Goal: Information Seeking & Learning: Learn about a topic

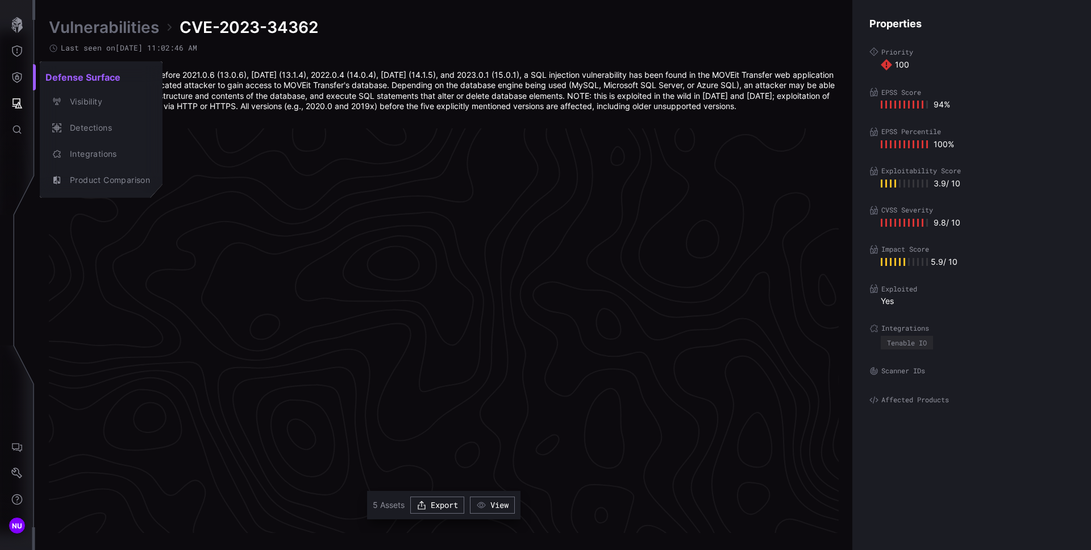
scroll to position [2359, 462]
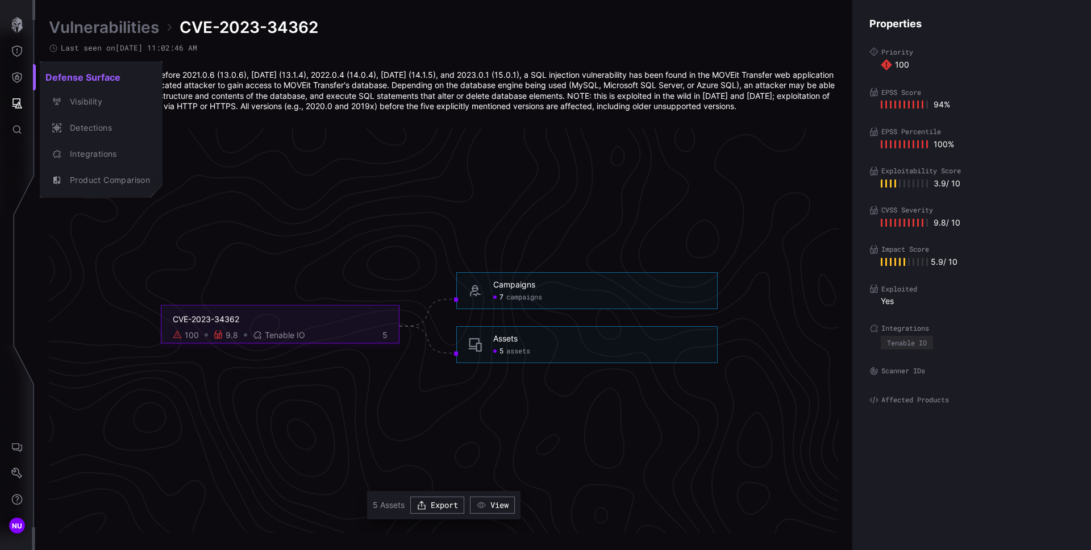
click at [19, 103] on div at bounding box center [545, 275] width 1091 height 550
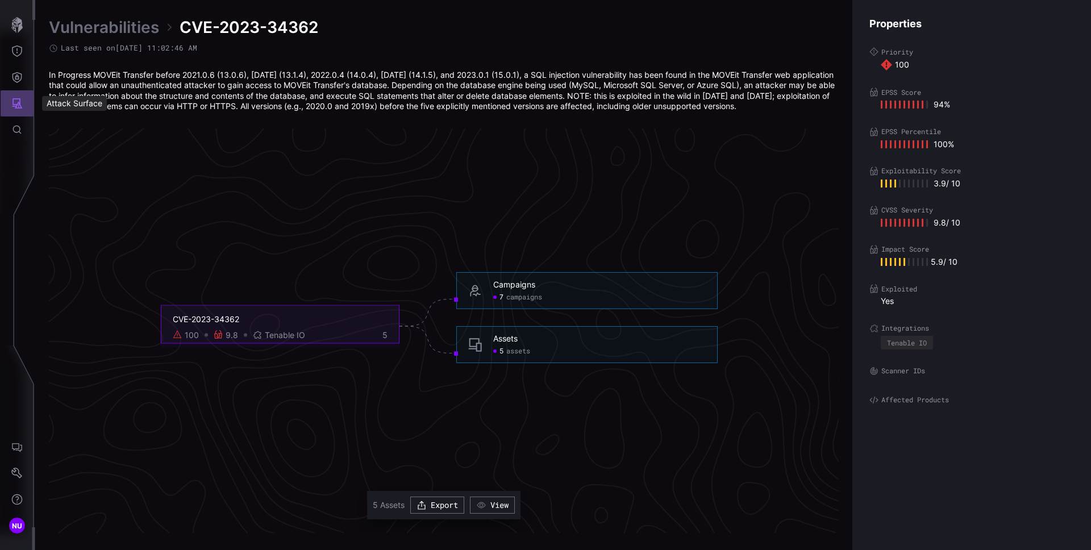
click at [19, 103] on icon "Attack Surface" at bounding box center [17, 103] width 10 height 10
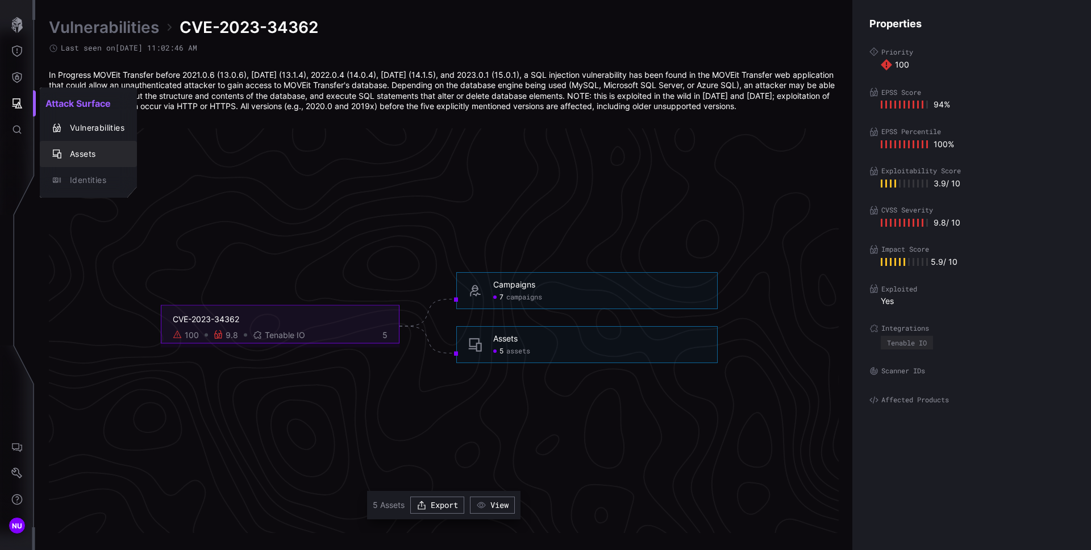
click at [90, 152] on div "Assets" at bounding box center [94, 154] width 60 height 14
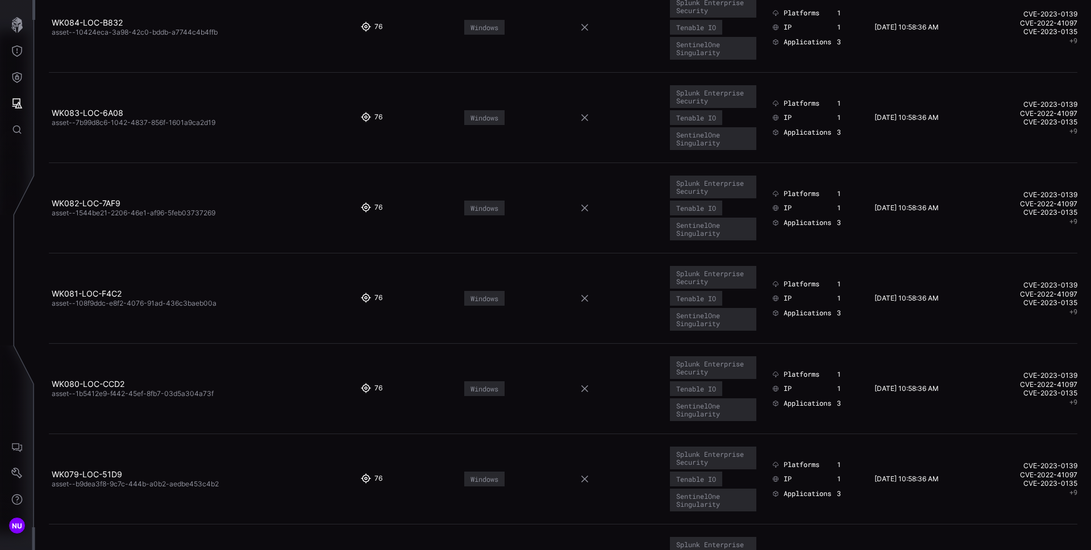
scroll to position [939, 0]
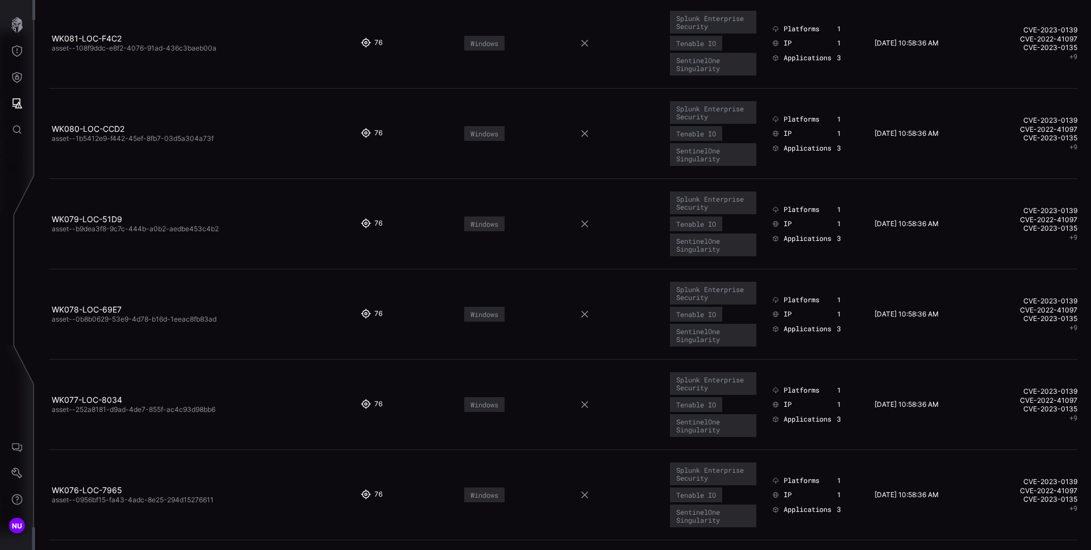
click at [590, 289] on td at bounding box center [614, 314] width 103 height 90
click at [582, 318] on icon at bounding box center [584, 314] width 9 height 9
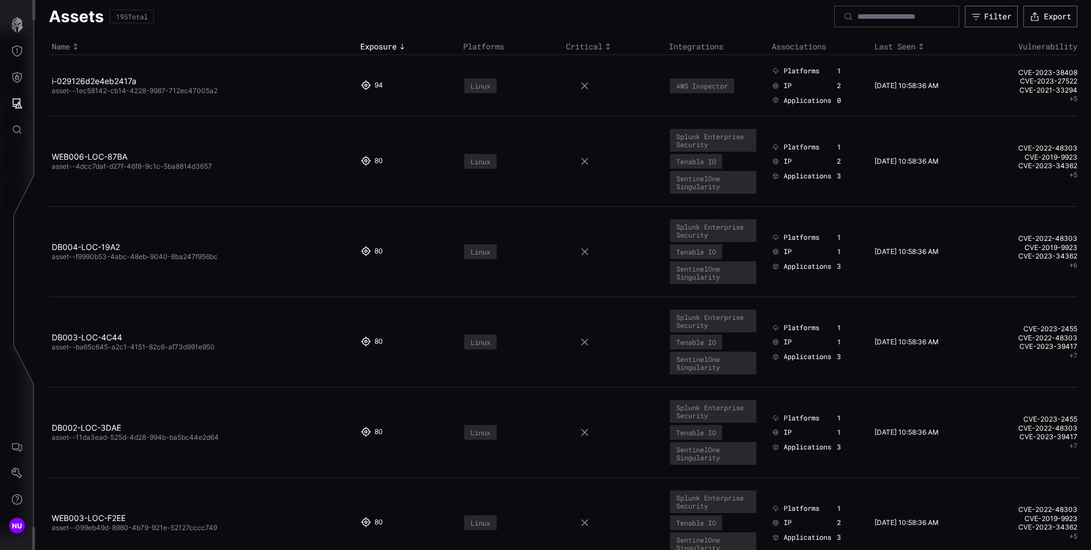
scroll to position [0, 0]
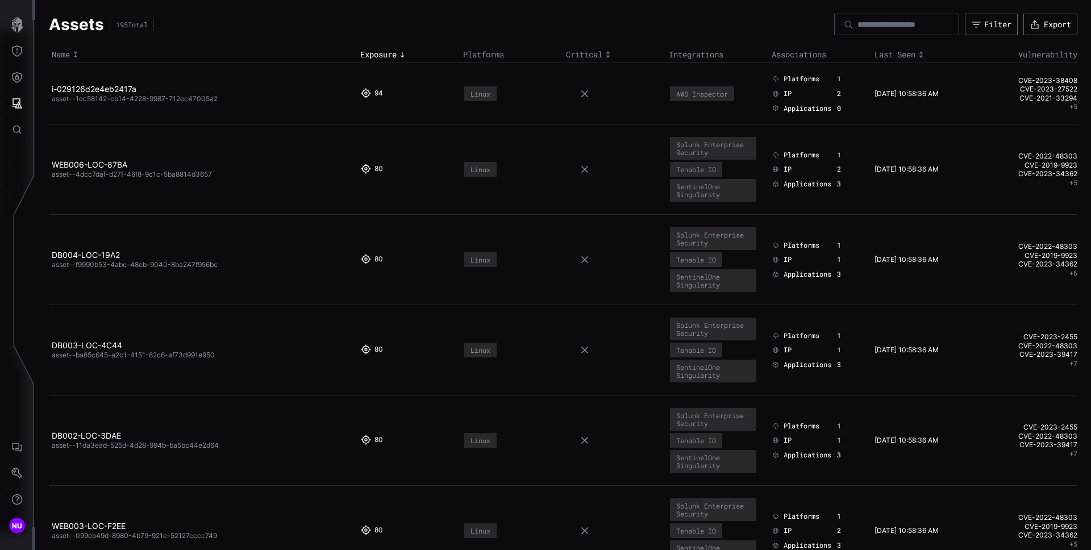
click at [117, 101] on span "asset--1ec58142-cb14-4228-9987-712ec47005a2" at bounding box center [135, 98] width 166 height 9
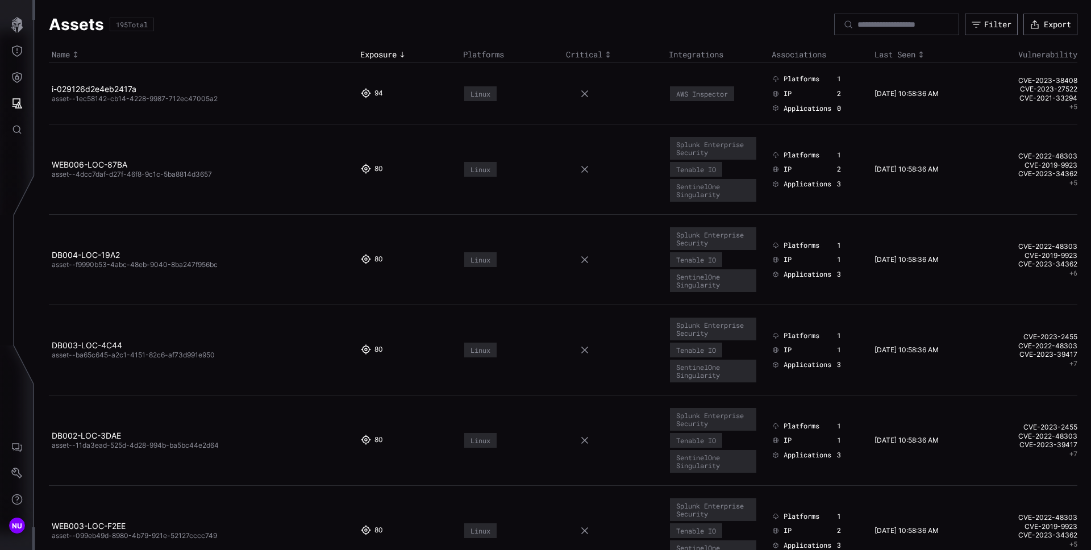
click at [186, 125] on td "WEB006-LOC-87BA asset--4dcc7daf-d27f-46f8-9c1c-5ba8814d3657" at bounding box center [203, 169] width 308 height 90
click at [118, 86] on link "i-029126d2e4eb2417a" at bounding box center [94, 89] width 85 height 10
click at [98, 90] on link "i-029126d2e4eb2417a" at bounding box center [94, 89] width 85 height 10
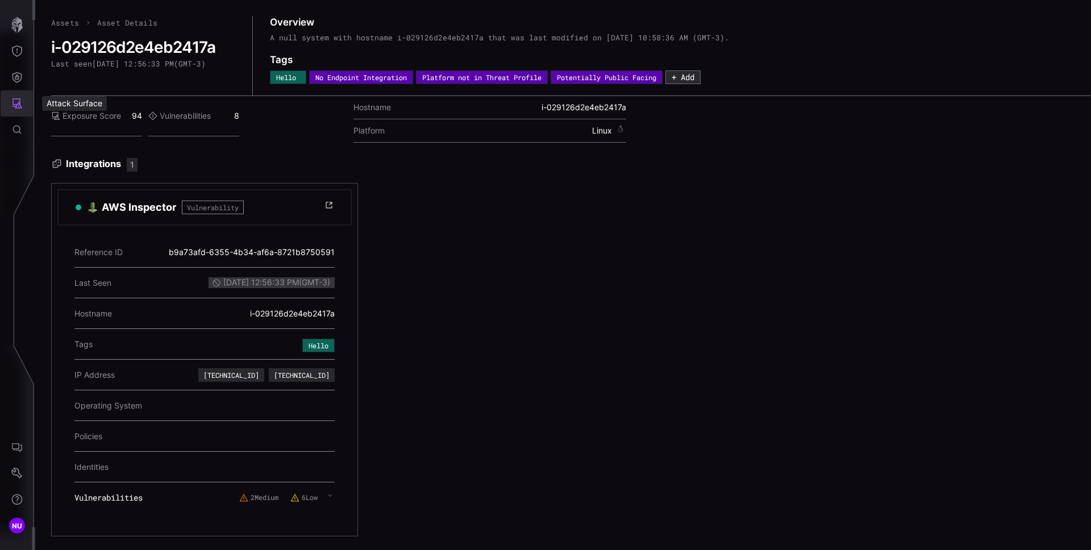
click at [15, 103] on icon "Attack Surface" at bounding box center [16, 103] width 11 height 11
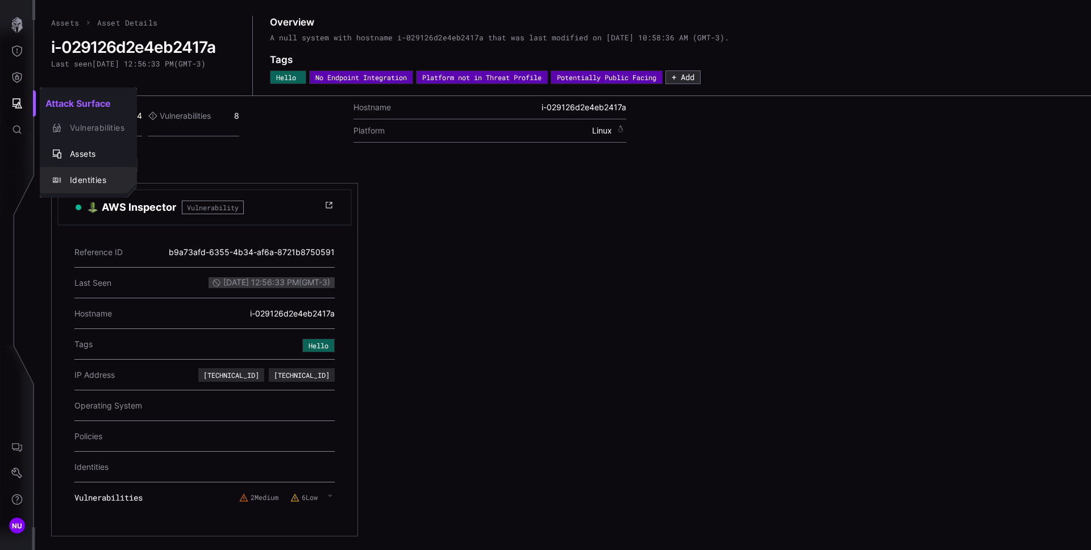
click at [89, 180] on div "Identities" at bounding box center [94, 180] width 60 height 14
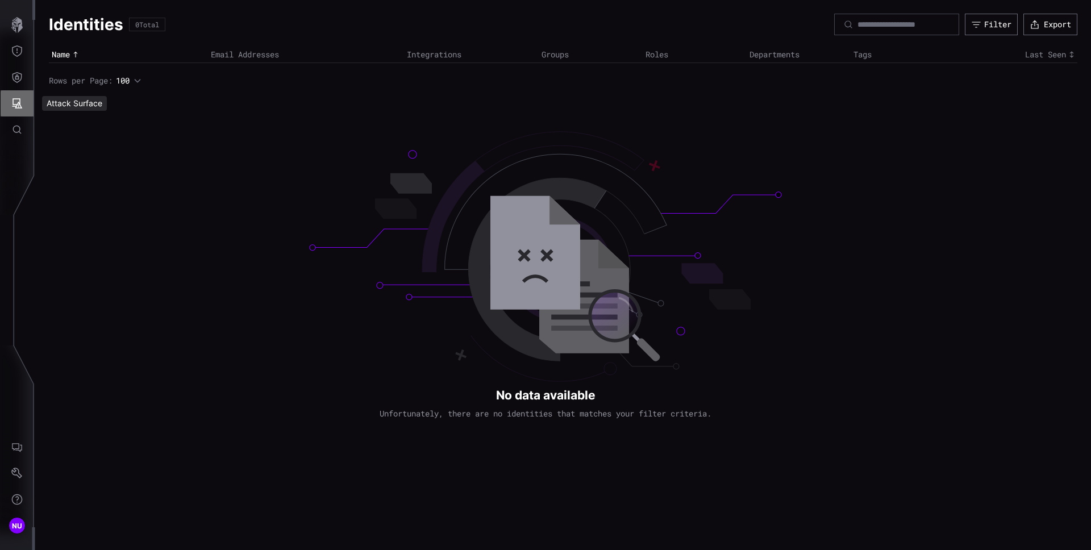
click at [16, 103] on icon "Attack Surface" at bounding box center [16, 103] width 11 height 11
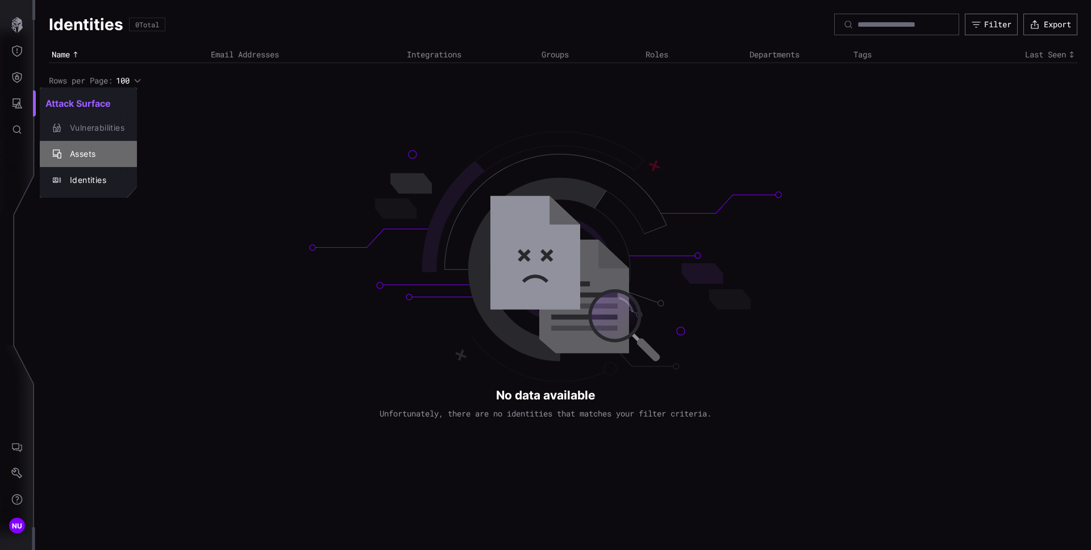
click at [69, 150] on div "Assets" at bounding box center [94, 154] width 60 height 14
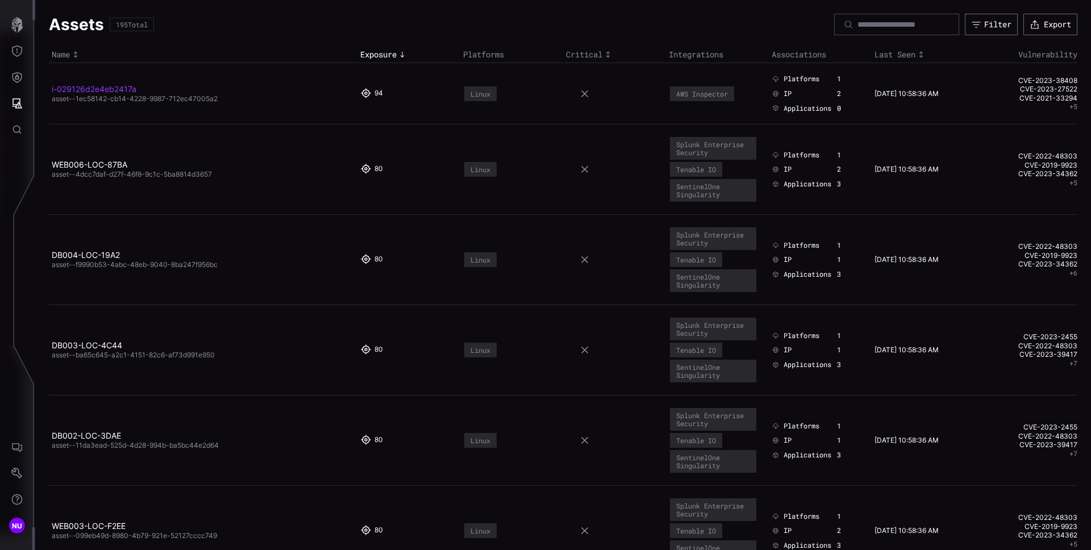
click at [109, 93] on link "i-029126d2e4eb2417a" at bounding box center [94, 89] width 85 height 10
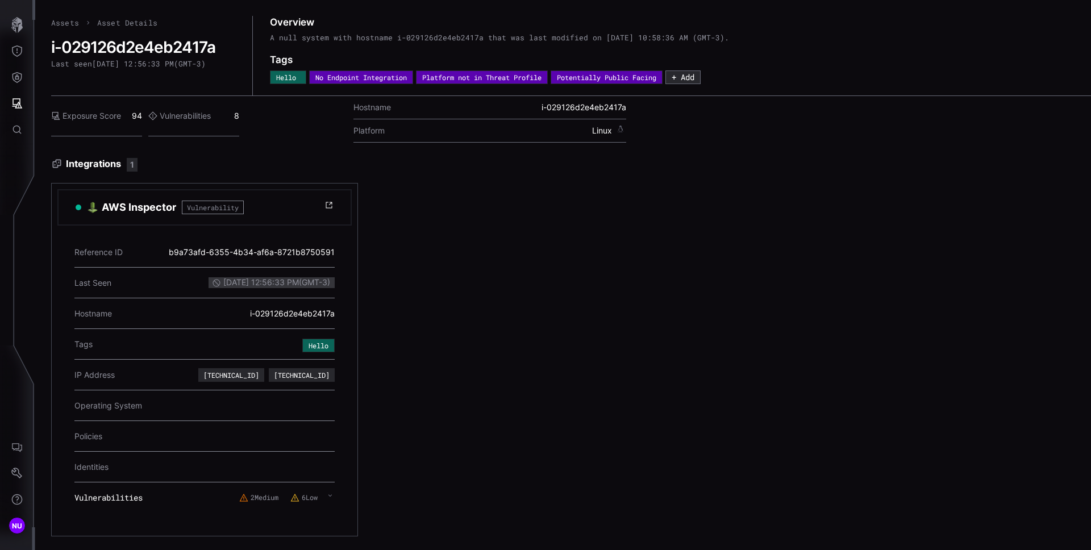
click at [574, 230] on div "AWS Inspector Vulnerability Reference ID b9a73afd-6355-4b34-af6a-8721b8750591 L…" at bounding box center [522, 359] width 943 height 353
click at [747, 252] on div "AWS Inspector Vulnerability Reference ID b9a73afd-6355-4b34-af6a-8721b8750591 L…" at bounding box center [522, 359] width 943 height 353
click at [535, 317] on div "AWS Inspector Vulnerability Reference ID b9a73afd-6355-4b34-af6a-8721b8750591 L…" at bounding box center [522, 359] width 943 height 353
click at [23, 104] on button "Attack Surface" at bounding box center [17, 103] width 33 height 26
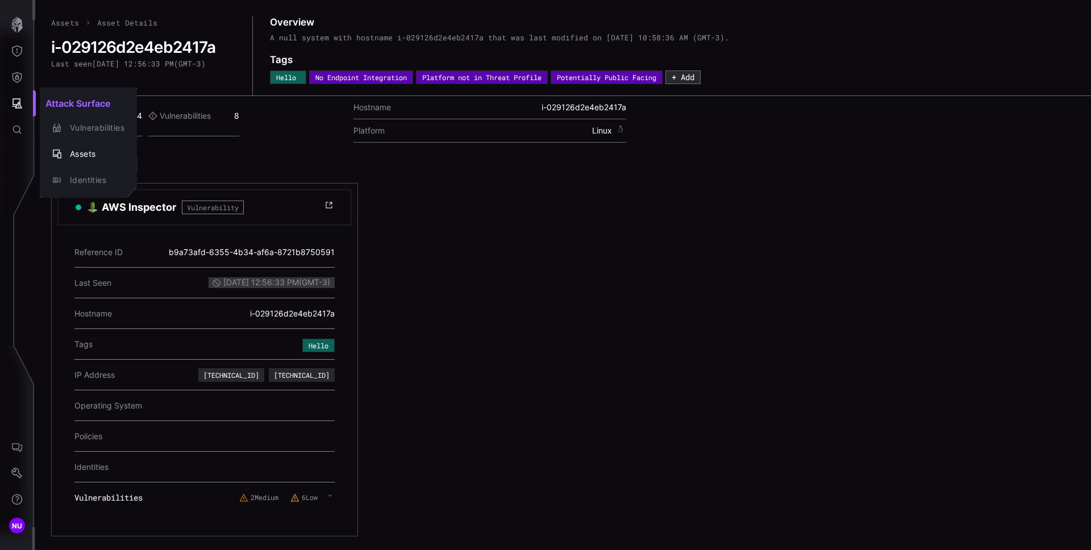
click at [143, 209] on div at bounding box center [545, 275] width 1091 height 550
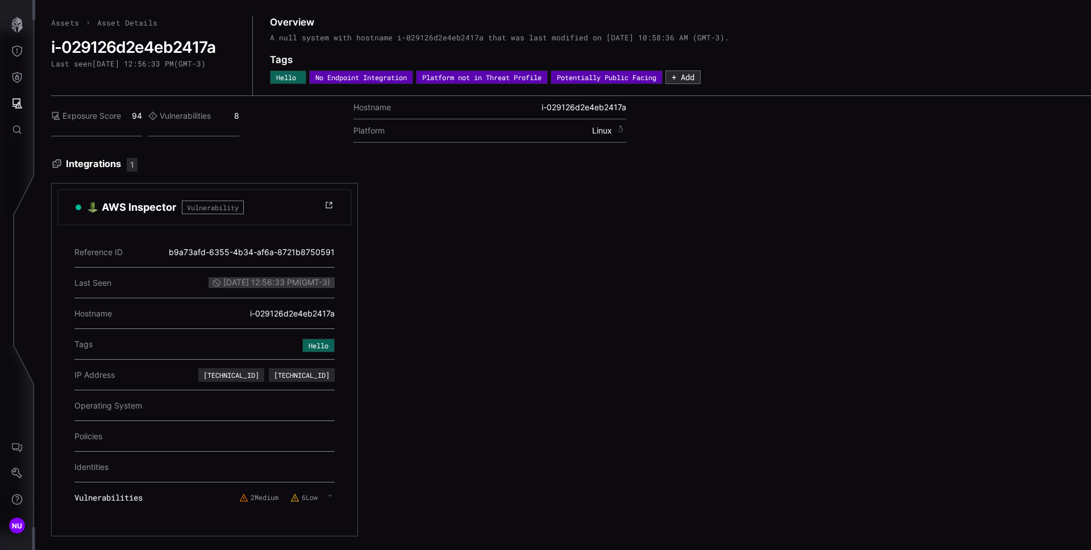
click at [137, 209] on h3 "AWS Inspector" at bounding box center [139, 208] width 74 height 14
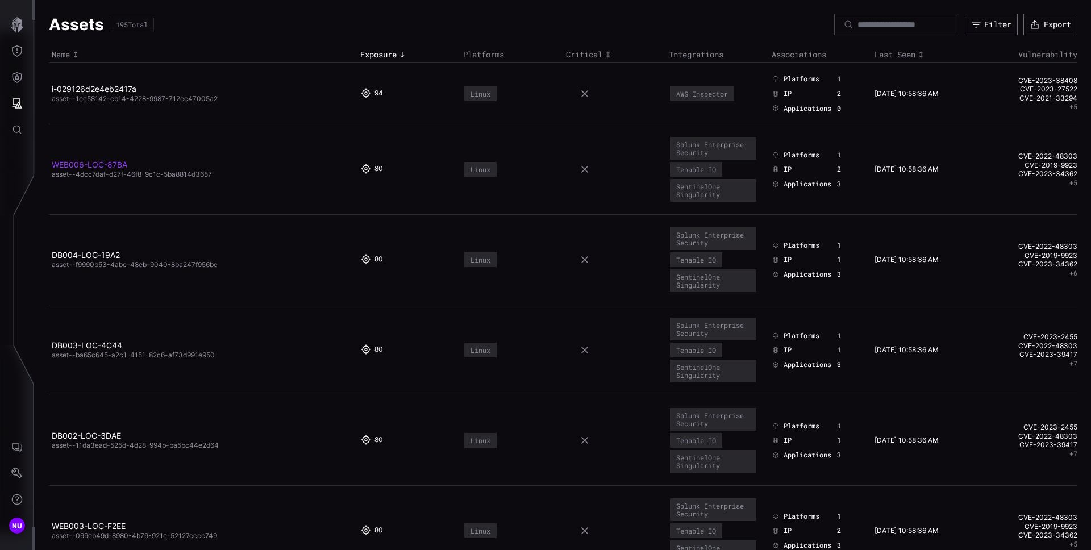
click at [109, 166] on link "WEB006-LOC-87BA" at bounding box center [90, 165] width 76 height 10
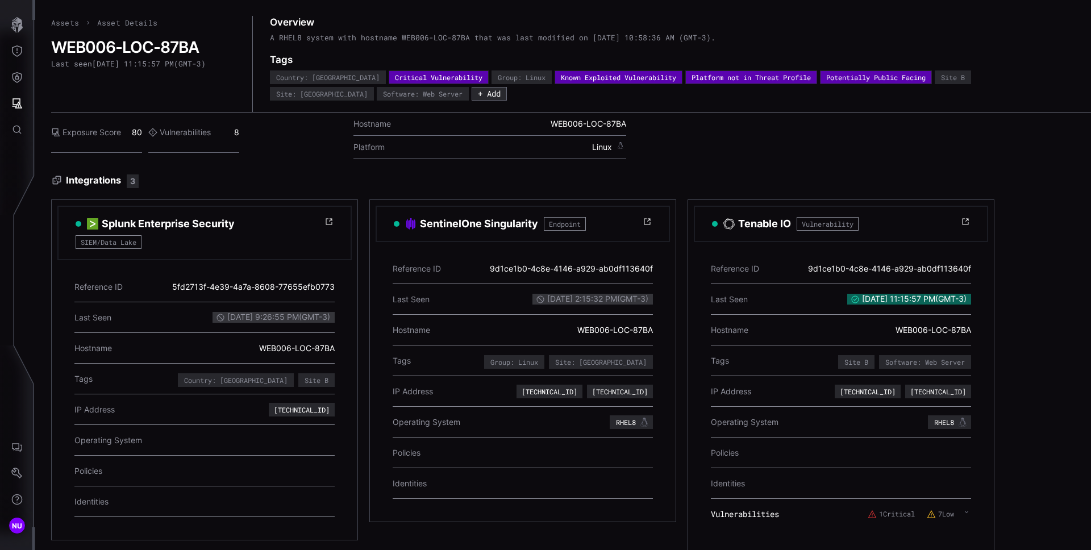
click at [312, 193] on div "Integrations 3 Splunk Enterprise Security SIEM/Data Lake Reference ID 5fd2713f-…" at bounding box center [571, 363] width 1040 height 378
click at [158, 223] on h3 "Splunk Enterprise Security" at bounding box center [168, 224] width 133 height 14
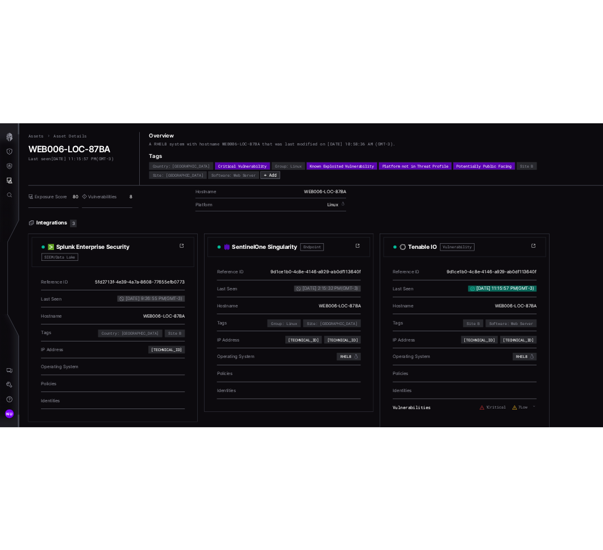
scroll to position [11, 0]
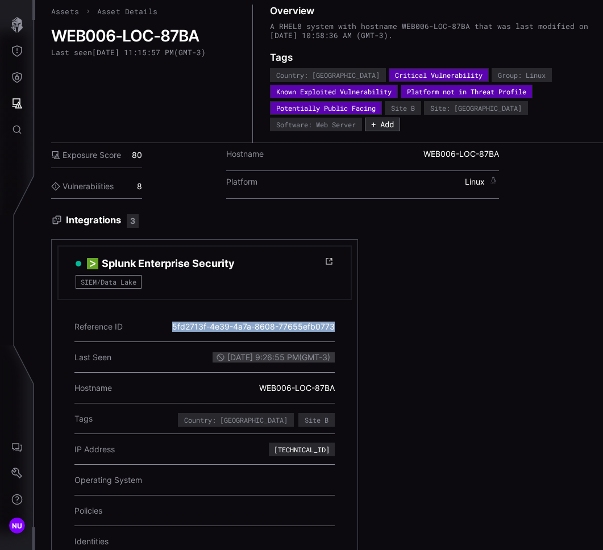
drag, startPoint x: 172, startPoint y: 326, endPoint x: 337, endPoint y: 327, distance: 165.9
click at [337, 327] on div "Reference ID 5fd2713f-4e39-4a7a-8608-77655efb0773 Last Seen [DATE] 9:26:55 PM (…" at bounding box center [204, 437] width 294 height 274
copy div "5fd2713f-4e39-4a7a-8608-77655efb0773"
click at [295, 448] on div "[TECHNICAL_ID]" at bounding box center [302, 449] width 56 height 7
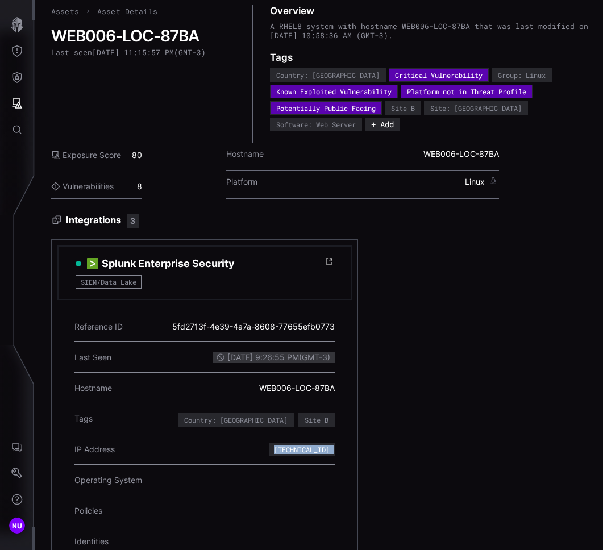
click at [295, 448] on div "[TECHNICAL_ID]" at bounding box center [302, 449] width 56 height 7
copy div "[TECHNICAL_ID]"
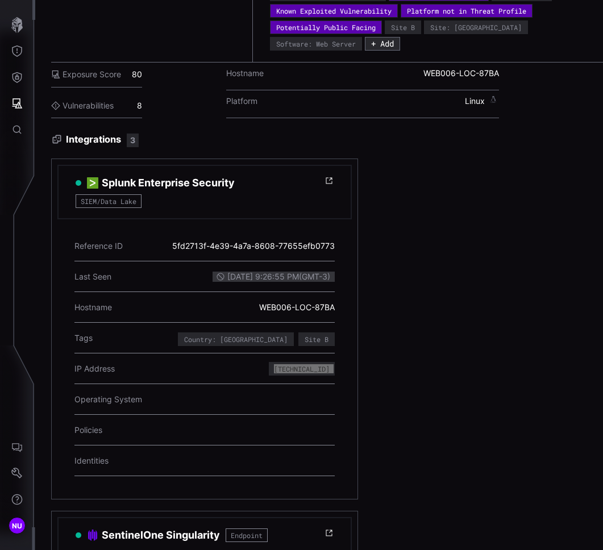
scroll to position [97, 0]
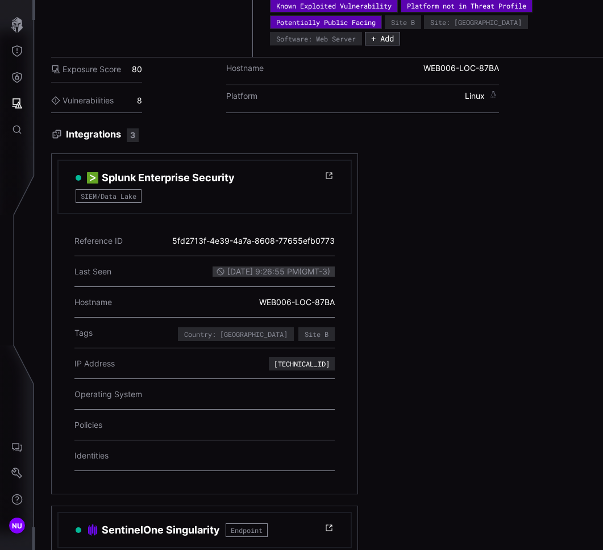
click at [122, 197] on span "SIEM/Data Lake" at bounding box center [109, 196] width 66 height 14
click at [146, 181] on h3 "Splunk Enterprise Security" at bounding box center [168, 178] width 133 height 14
click at [331, 173] on icon at bounding box center [329, 176] width 6 height 6
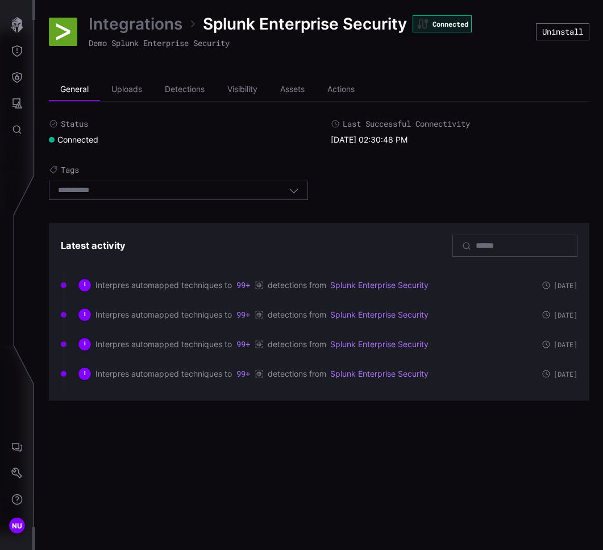
click at [226, 48] on span "Demo Splunk Enterprise Security" at bounding box center [159, 42] width 141 height 11
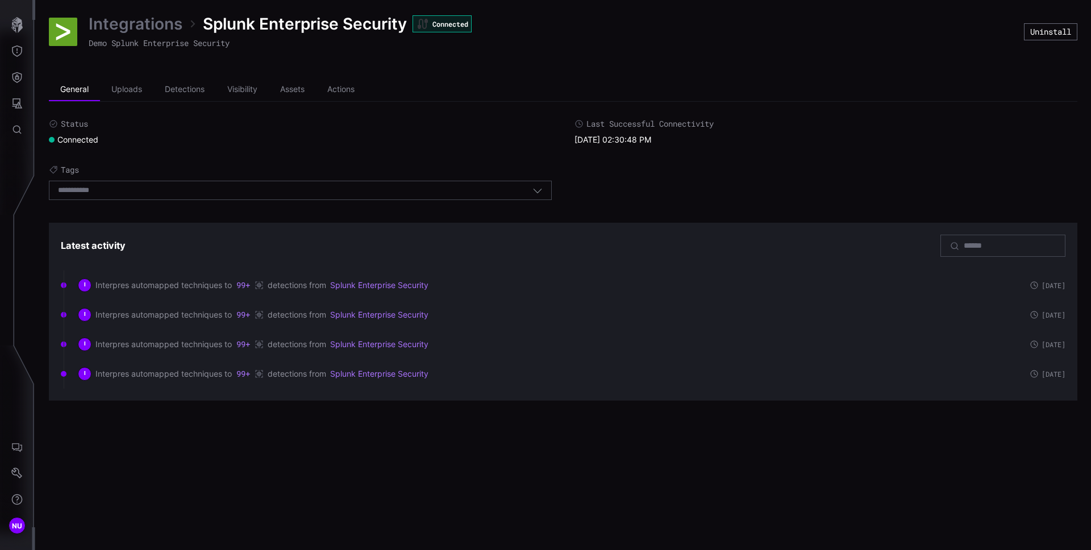
click at [719, 178] on div "Status Connected Last Successful Connectivity [DATE] 02:30:48 PM Tags Select ta…" at bounding box center [563, 162] width 1028 height 87
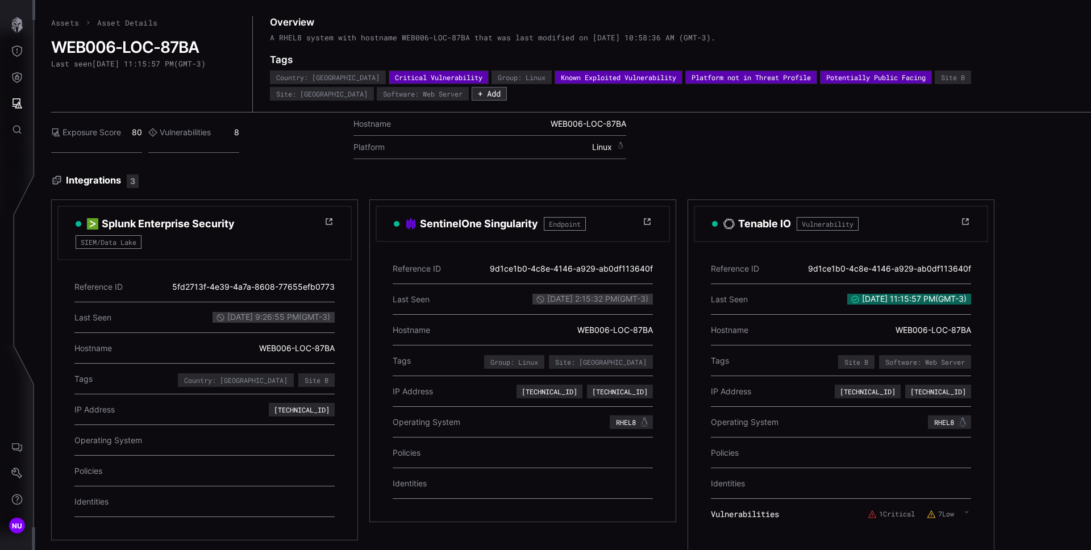
click at [108, 243] on span "SIEM/Data Lake" at bounding box center [109, 242] width 66 height 14
click at [219, 251] on header "Splunk Enterprise Security SIEM/Data Lake" at bounding box center [204, 233] width 294 height 55
drag, startPoint x: 144, startPoint y: 241, endPoint x: 61, endPoint y: 241, distance: 82.4
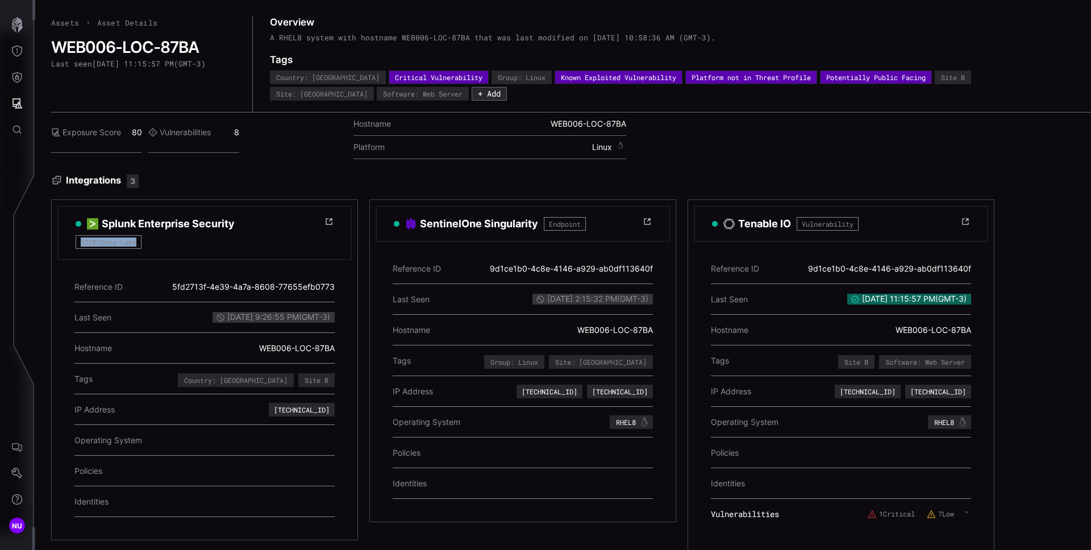
click at [61, 241] on header "Splunk Enterprise Security SIEM/Data Lake" at bounding box center [204, 233] width 294 height 55
copy span "SIEM/Data Lake"
click at [746, 147] on div "Hostname WEB006-LOC-87BA Platform Linux" at bounding box center [603, 135] width 501 height 47
click at [722, 148] on div "Hostname WEB006-LOC-87BA Platform Linux" at bounding box center [603, 135] width 501 height 47
click at [21, 108] on icon "Attack Surface" at bounding box center [17, 103] width 10 height 10
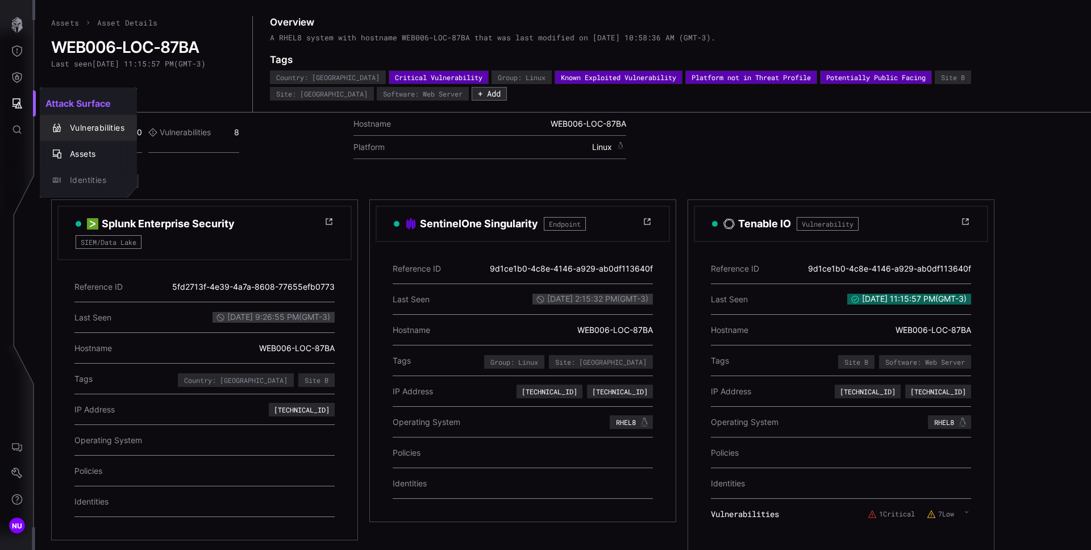
click at [80, 130] on div "Vulnerabilities" at bounding box center [94, 128] width 60 height 14
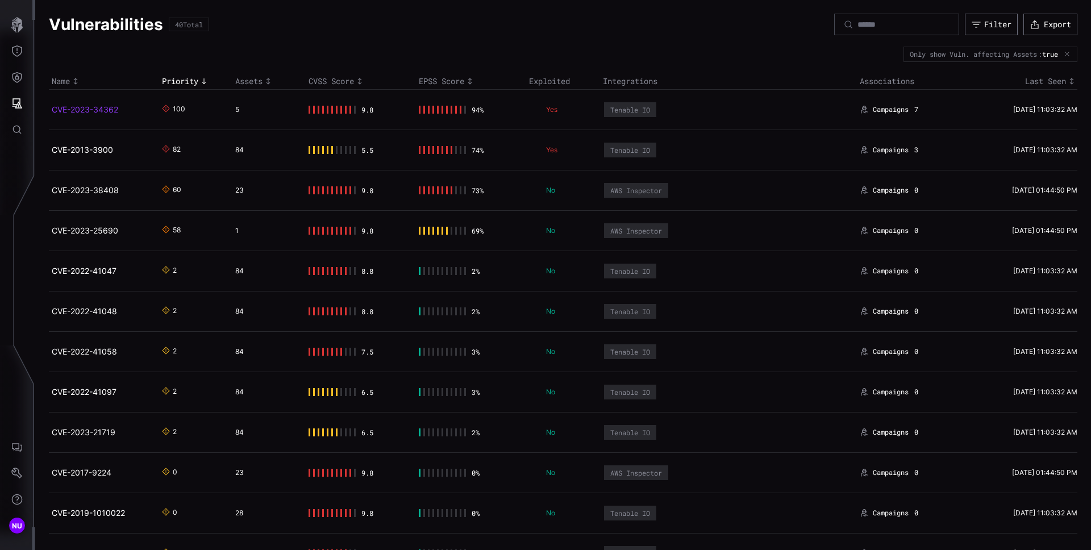
click at [95, 106] on link "CVE-2023-34362" at bounding box center [85, 110] width 66 height 10
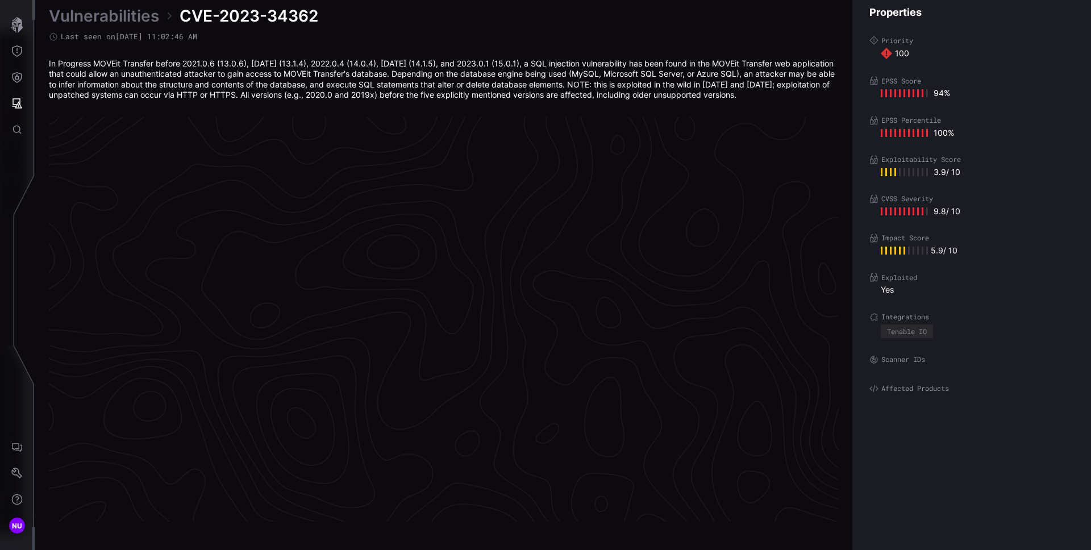
scroll to position [2359, 462]
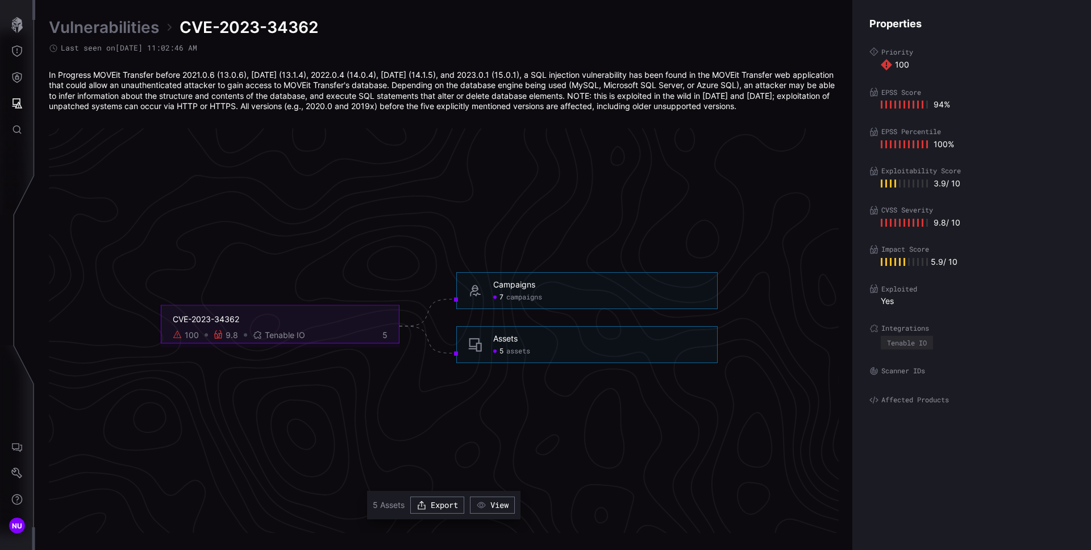
click at [508, 349] on span "assets" at bounding box center [518, 351] width 24 height 9
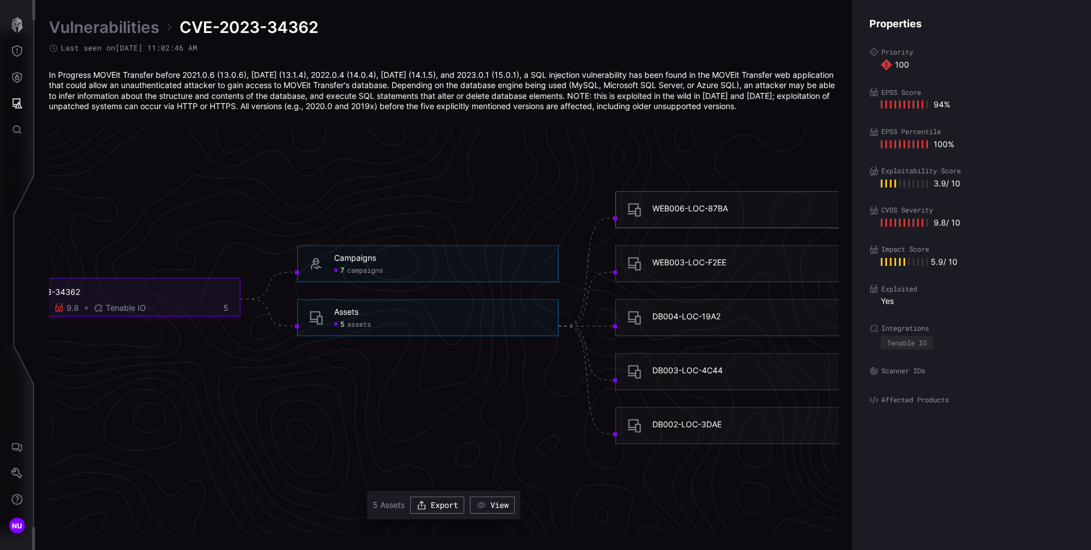
click at [678, 212] on div "WEB006-LOC-87BA" at bounding box center [690, 208] width 76 height 10
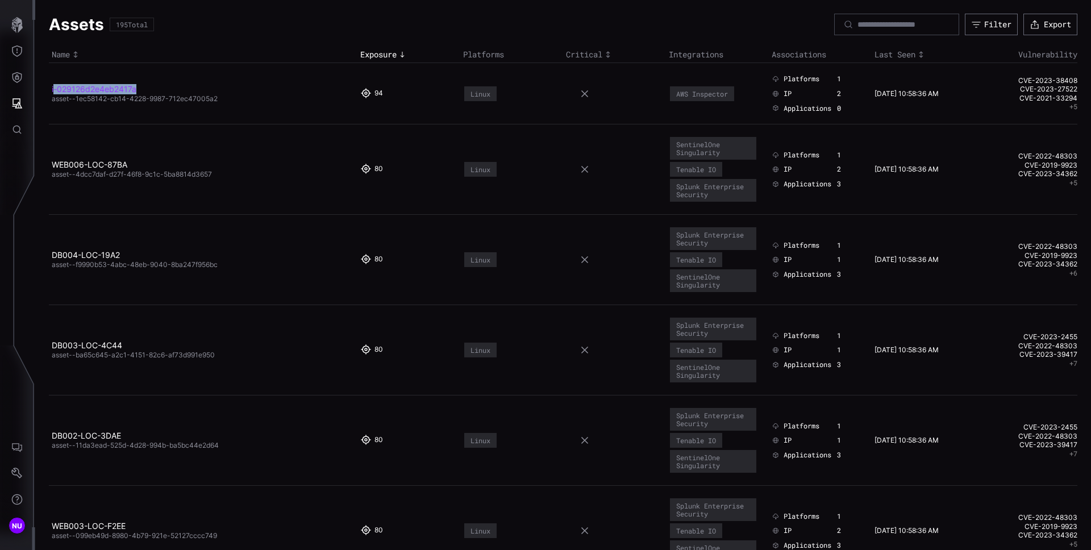
drag, startPoint x: 161, startPoint y: 87, endPoint x: 53, endPoint y: 88, distance: 108.5
click at [53, 88] on h2 "i-029126d2e4eb2417a" at bounding box center [199, 89] width 294 height 10
copy link "-029126d2e4eb2417a"
click at [119, 86] on link "i-029126d2e4eb2417a" at bounding box center [94, 89] width 85 height 10
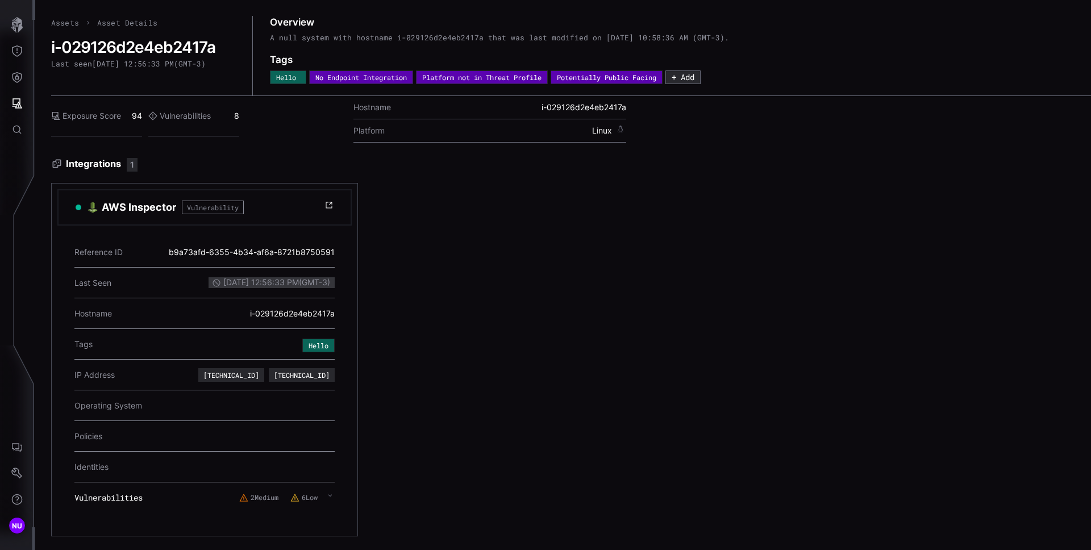
click at [686, 36] on div "A null system with hostname i-029126d2e4eb2417a that was last modified on [DATE…" at bounding box center [693, 43] width 846 height 20
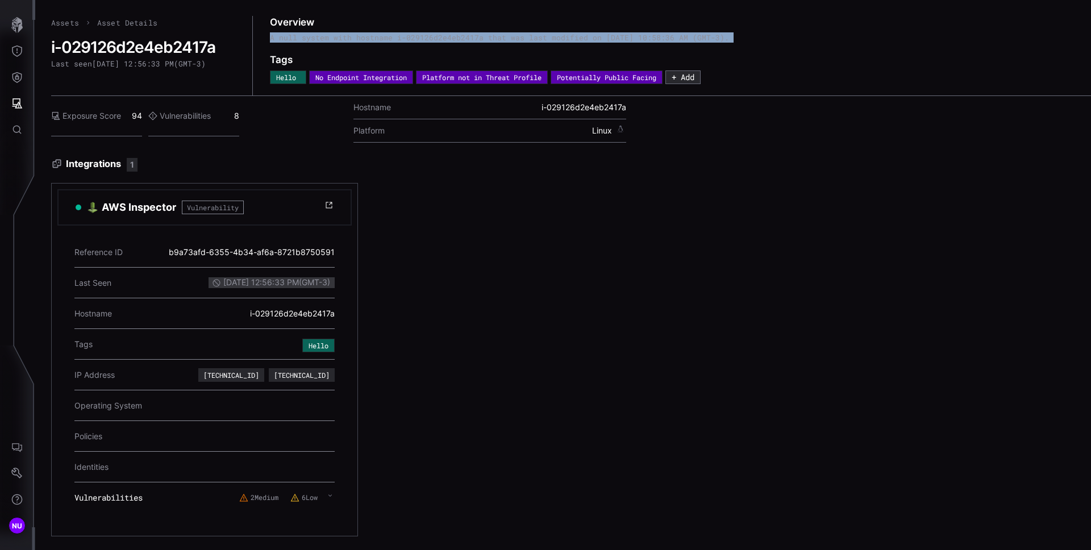
click at [686, 36] on div "A null system with hostname i-029126d2e4eb2417a that was last modified on [DATE…" at bounding box center [693, 43] width 846 height 20
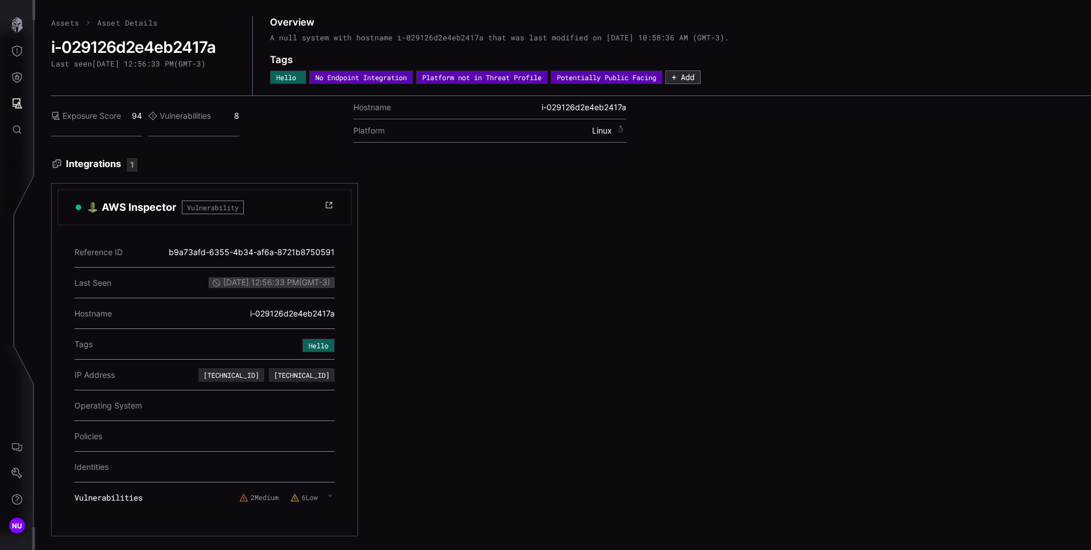
drag, startPoint x: 344, startPoint y: 253, endPoint x: 649, endPoint y: 279, distance: 306.7
click at [532, 264] on div "AWS Inspector Vulnerability Reference ID b9a73afd-6355-4b34-af6a-8721b8750591 L…" at bounding box center [522, 359] width 943 height 353
click at [666, 280] on div "AWS Inspector Vulnerability Reference ID b9a73afd-6355-4b34-af6a-8721b8750591 L…" at bounding box center [522, 359] width 943 height 353
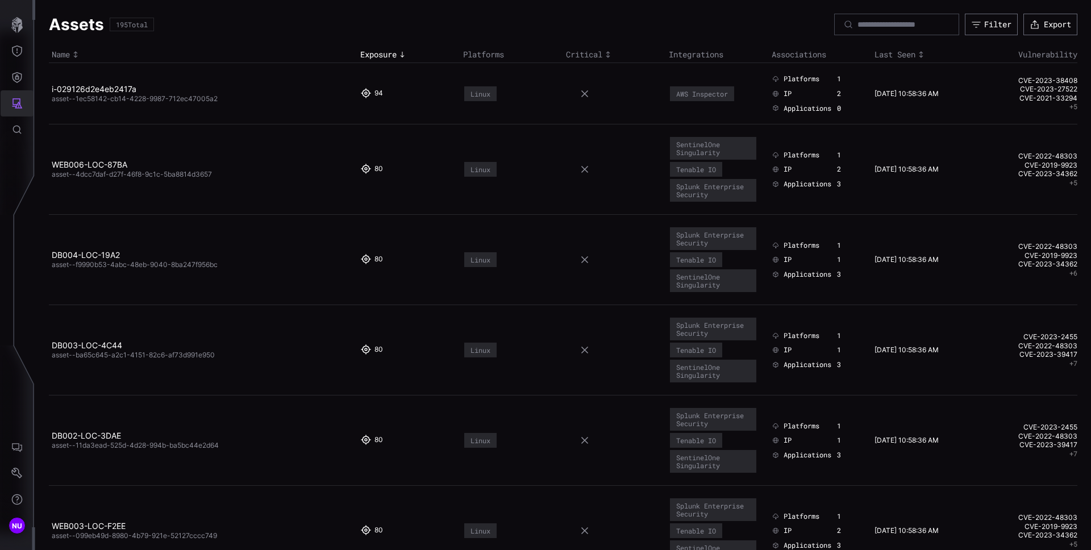
click at [16, 105] on icon "Attack Surface" at bounding box center [17, 103] width 10 height 10
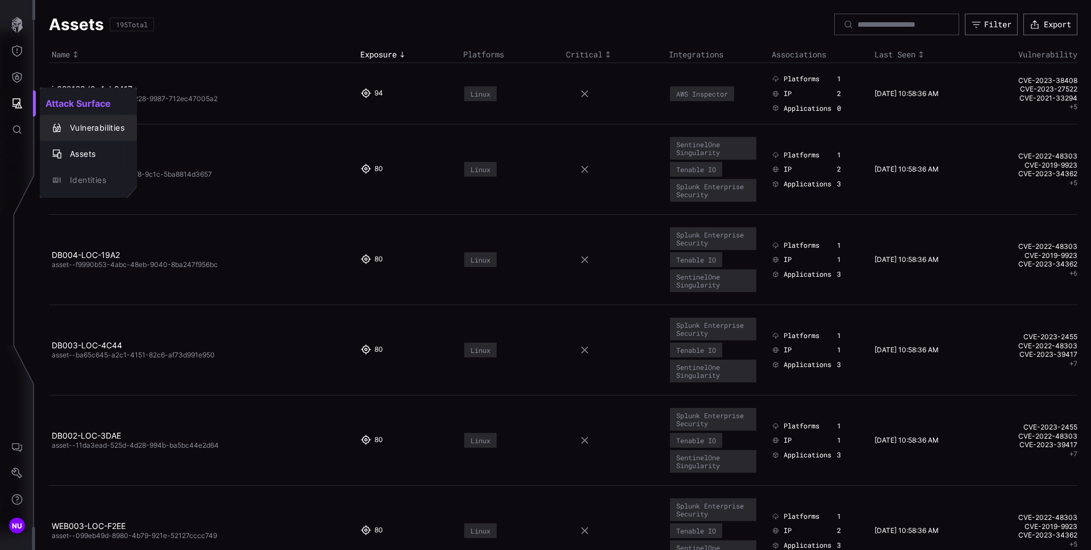
click at [81, 120] on div "Vulnerabilities" at bounding box center [88, 128] width 88 height 16
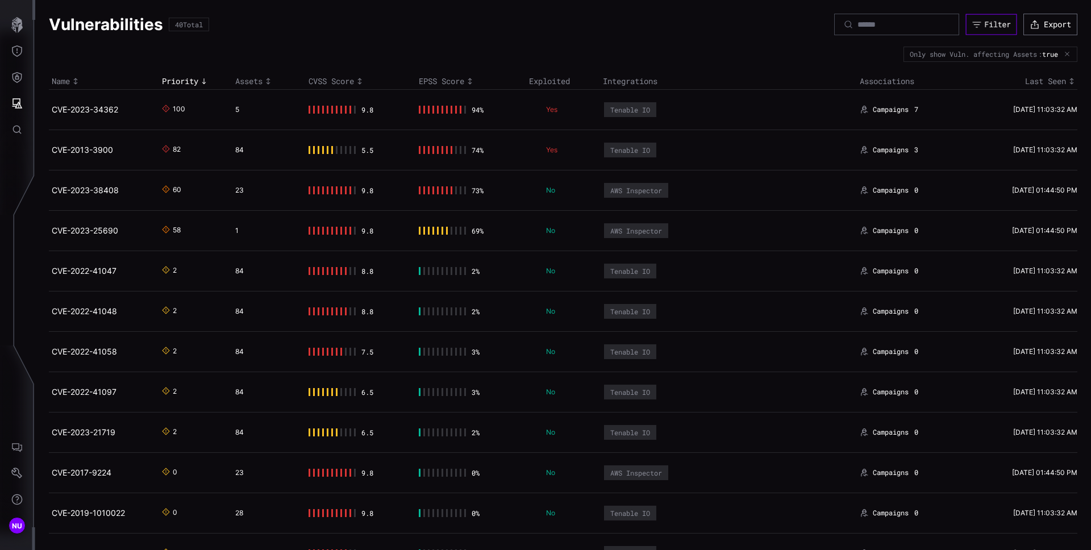
click at [974, 33] on button "Filter" at bounding box center [991, 24] width 51 height 21
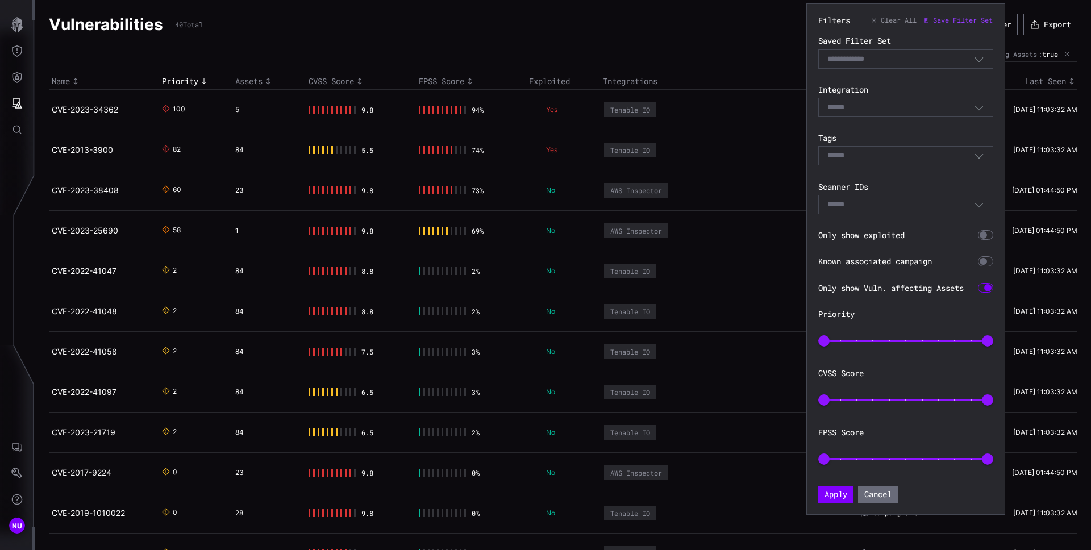
click at [866, 241] on div "Filters Clear All Save Filter Set Saved Filter Set Select Filter Integration Se…" at bounding box center [905, 258] width 175 height 487
click at [866, 239] on section "Only show exploited" at bounding box center [905, 235] width 175 height 10
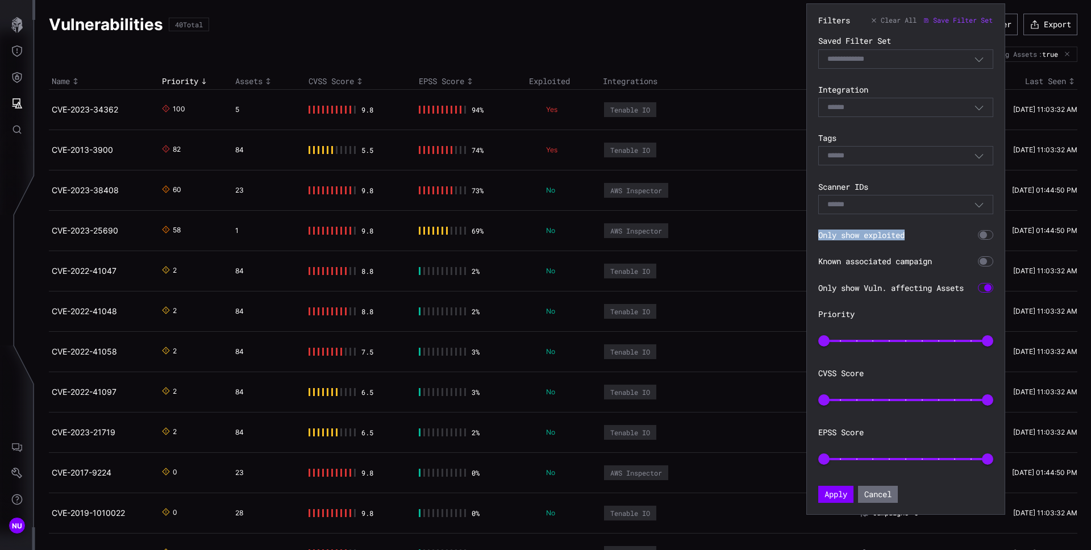
copy section "Only show exploited"
click at [882, 258] on section "Known associated campaign" at bounding box center [905, 261] width 175 height 10
copy section "Known associated campaign"
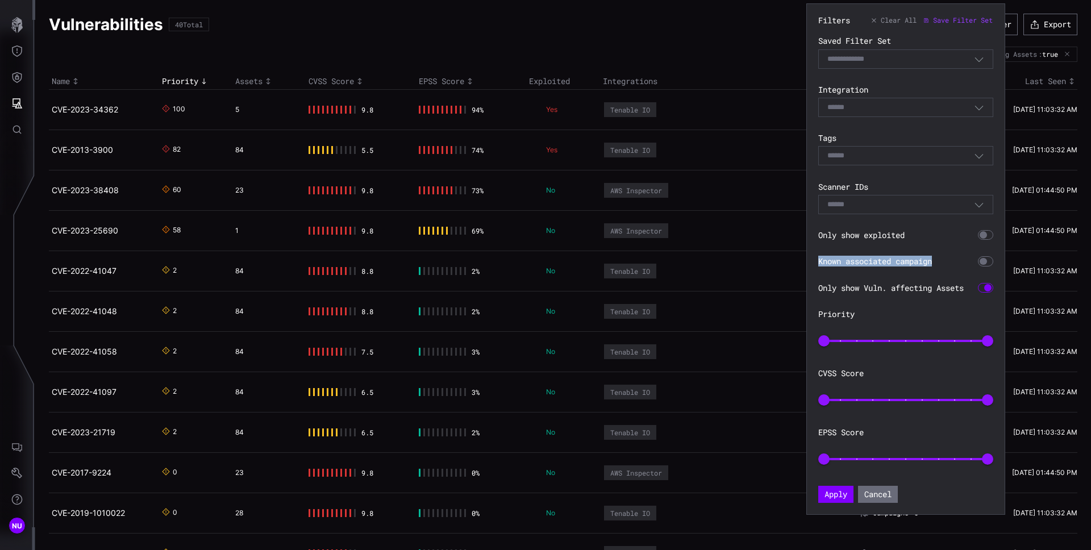
click at [876, 290] on section "Only show Vuln. affecting Assets" at bounding box center [905, 288] width 175 height 10
copy section "Only show Vuln. affecting Assets"
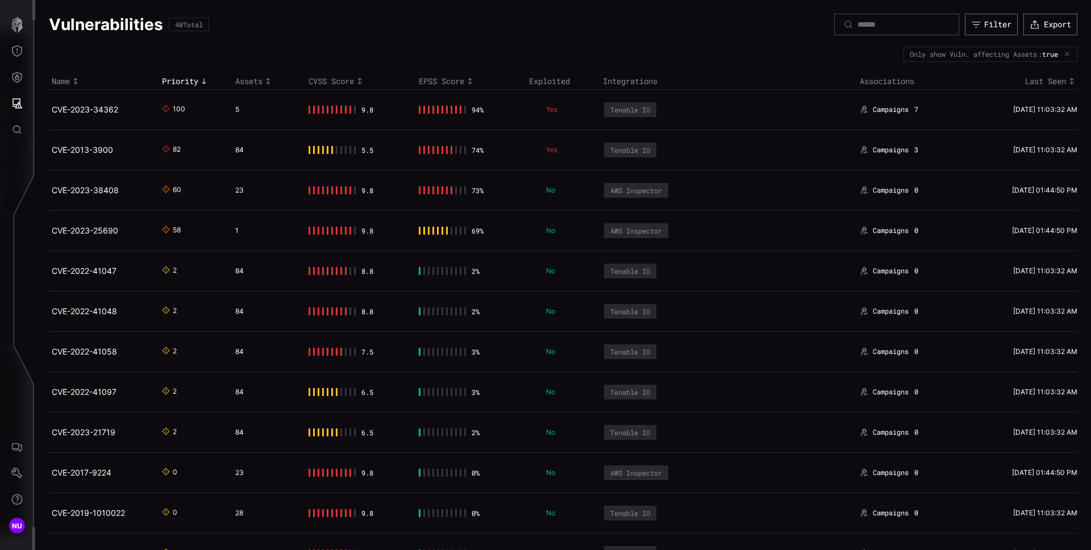
click at [673, 18] on div "Vulnerabilities 40 Total Filter Export" at bounding box center [563, 25] width 1028 height 22
click at [78, 105] on link "CVE-2023-34362" at bounding box center [85, 110] width 66 height 10
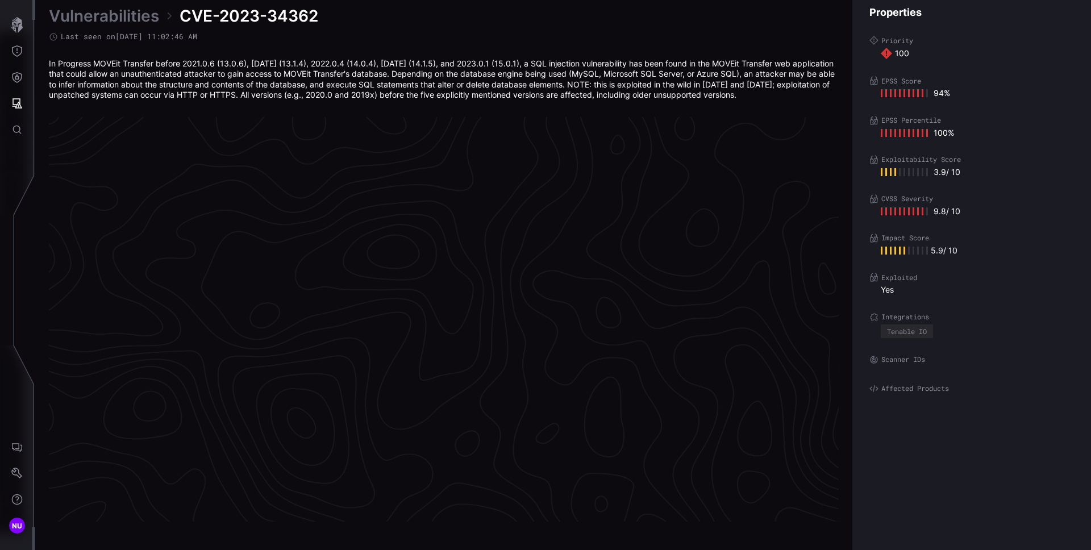
scroll to position [2359, 462]
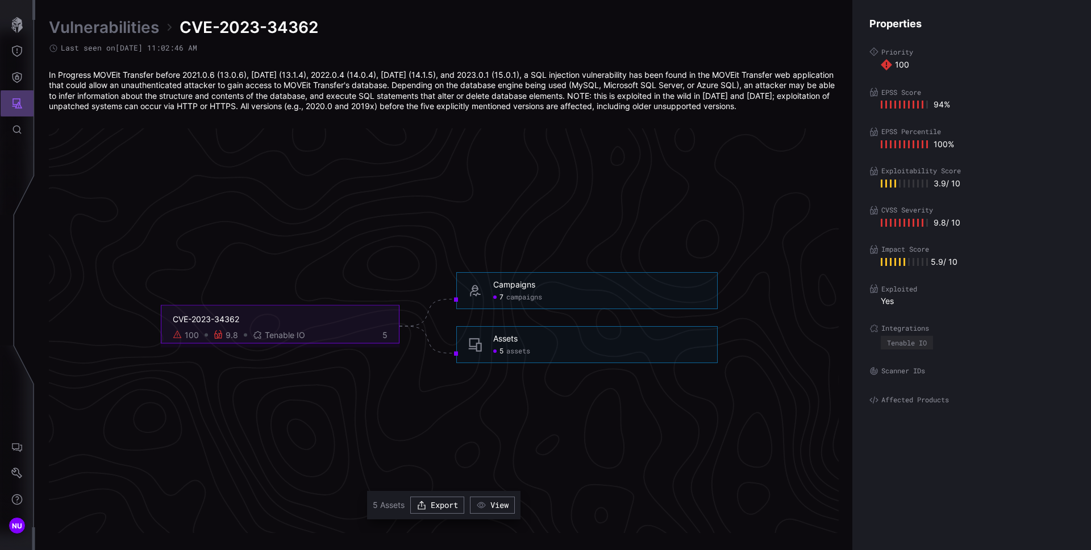
click at [31, 110] on button "Attack Surface" at bounding box center [17, 103] width 33 height 26
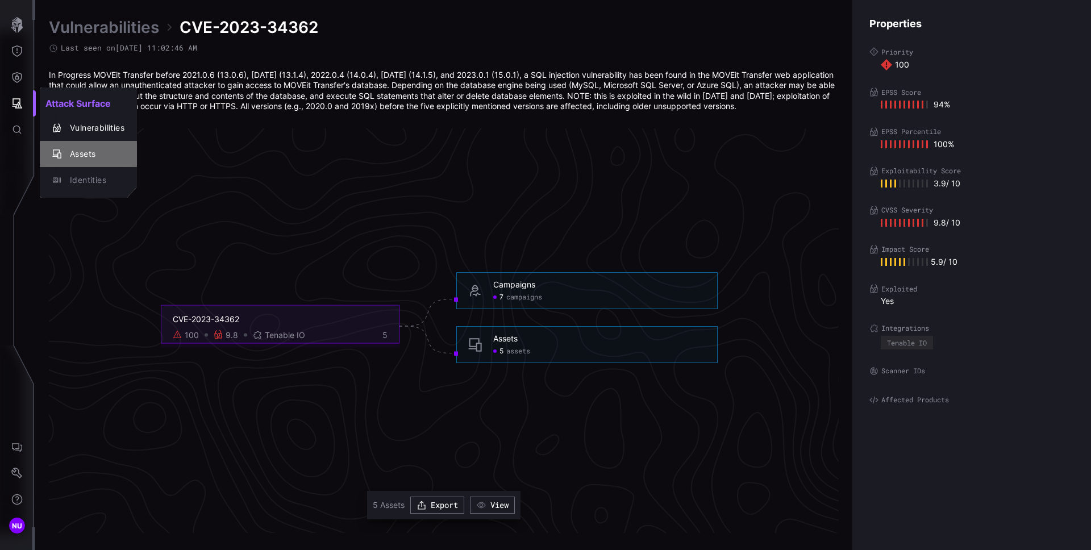
click at [62, 144] on button "Assets" at bounding box center [88, 154] width 97 height 26
